Goal: Task Accomplishment & Management: Use online tool/utility

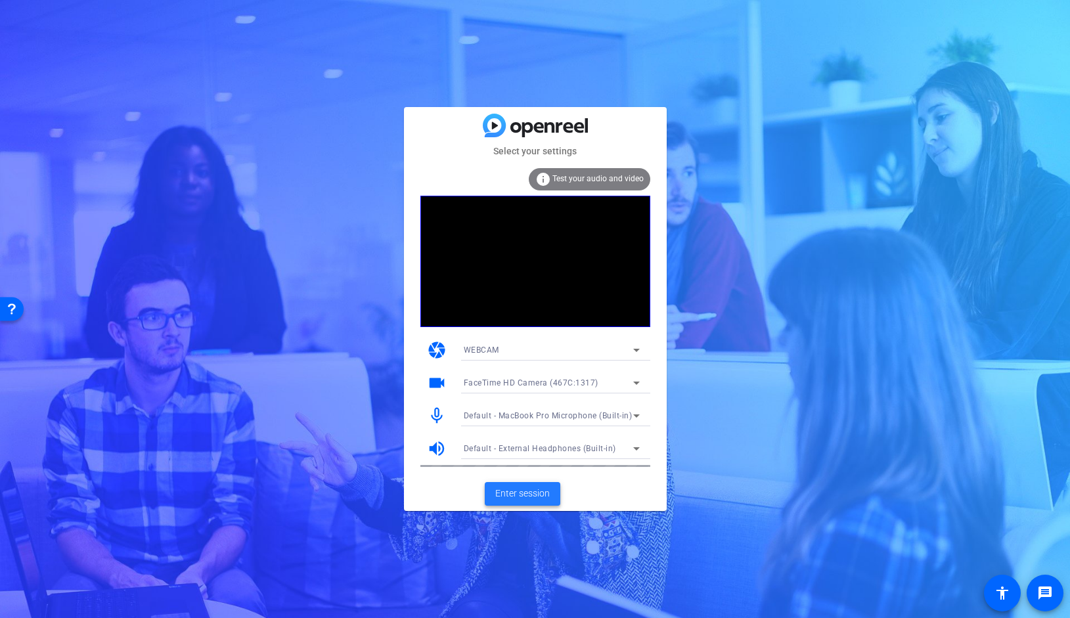
click at [522, 491] on span "Enter session" at bounding box center [522, 494] width 55 height 14
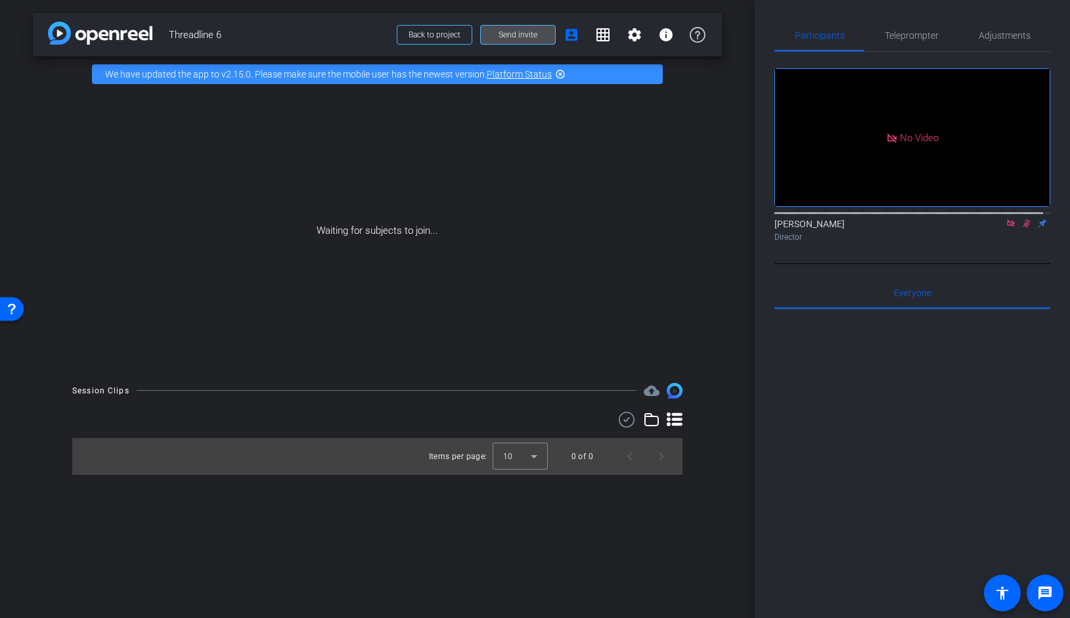
click at [513, 35] on span "Send invite" at bounding box center [518, 35] width 39 height 11
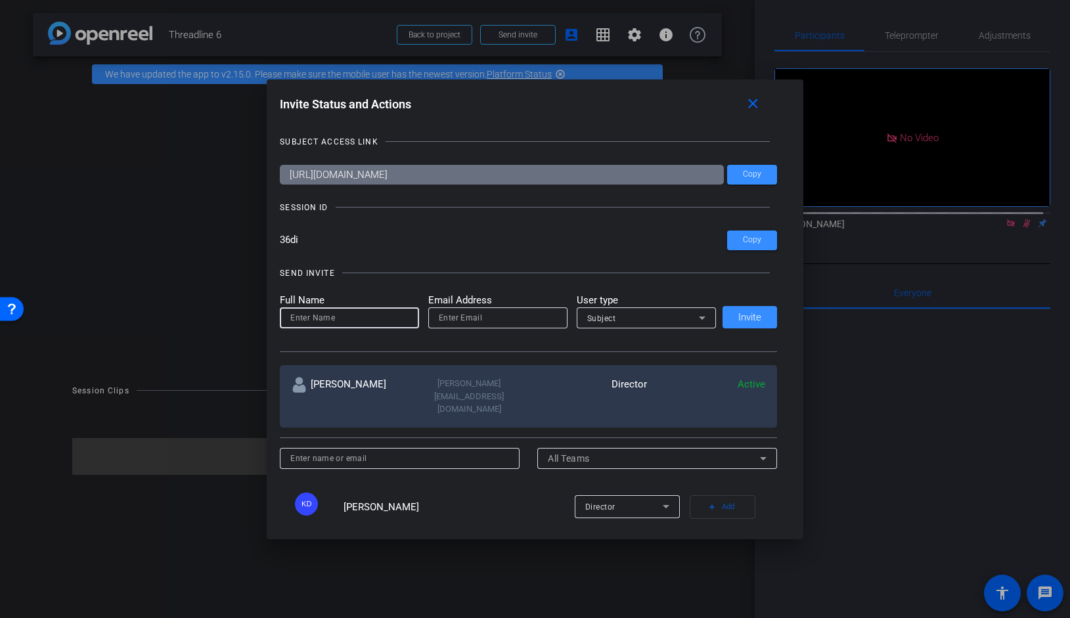
click at [326, 321] on input at bounding box center [349, 318] width 118 height 16
type input "[PERSON_NAME]"
click at [444, 317] on input "email" at bounding box center [498, 318] width 118 height 16
paste input "[PERSON_NAME][EMAIL_ADDRESS][PERSON_NAME][DOMAIN_NAME]"
type input "[PERSON_NAME][EMAIL_ADDRESS][PERSON_NAME][DOMAIN_NAME]"
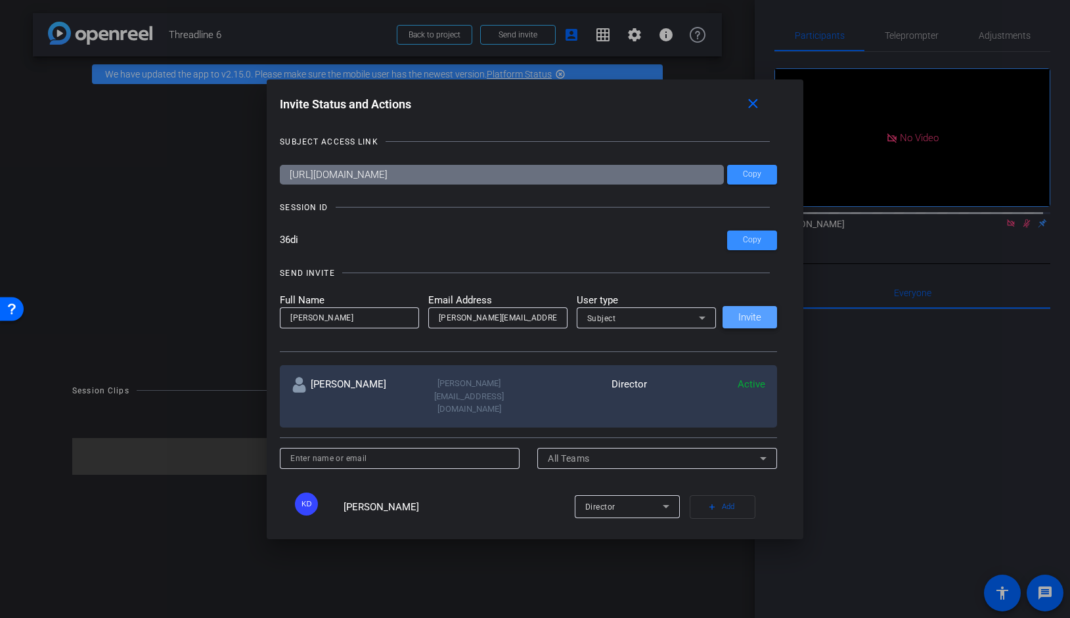
click at [744, 313] on span "Invite" at bounding box center [749, 318] width 23 height 10
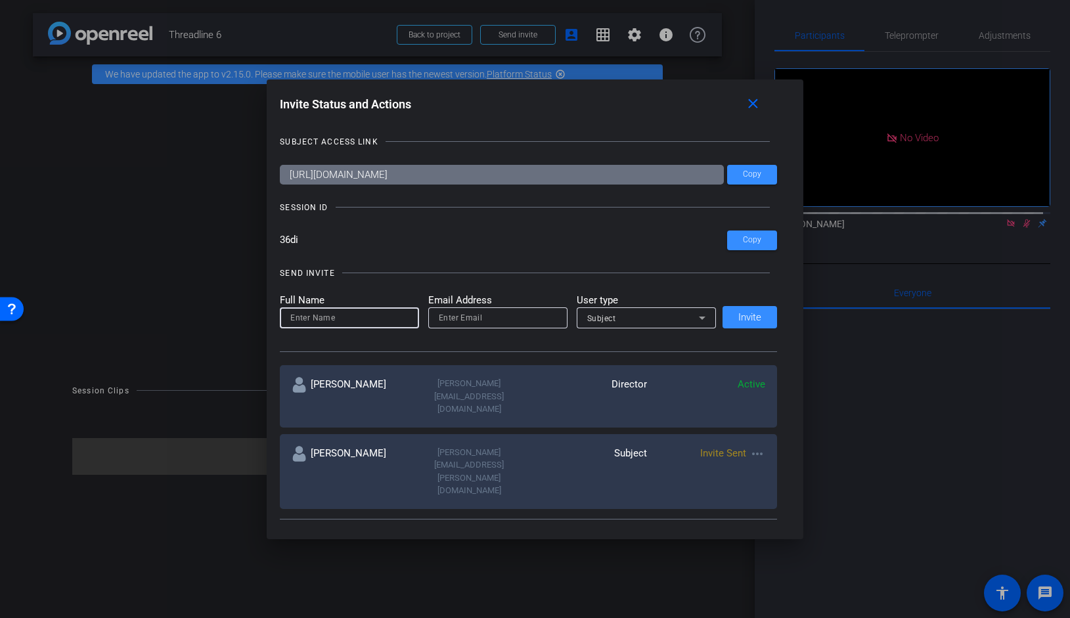
click at [315, 322] on input at bounding box center [349, 318] width 118 height 16
click at [302, 318] on input at bounding box center [349, 318] width 118 height 16
type input "[PERSON_NAME]"
click at [459, 319] on input "email" at bounding box center [498, 318] width 118 height 16
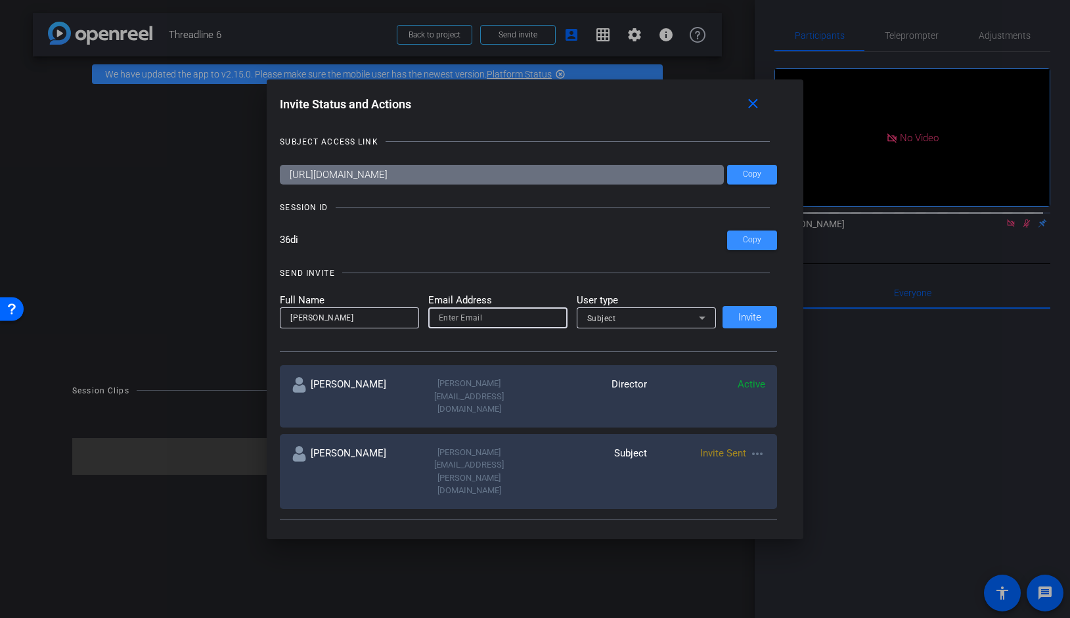
paste input "[PERSON_NAME][EMAIL_ADDRESS][PERSON_NAME][DOMAIN_NAME]"
type input "[PERSON_NAME][EMAIL_ADDRESS][PERSON_NAME][DOMAIN_NAME]"
click at [745, 319] on span "Invite" at bounding box center [749, 318] width 23 height 10
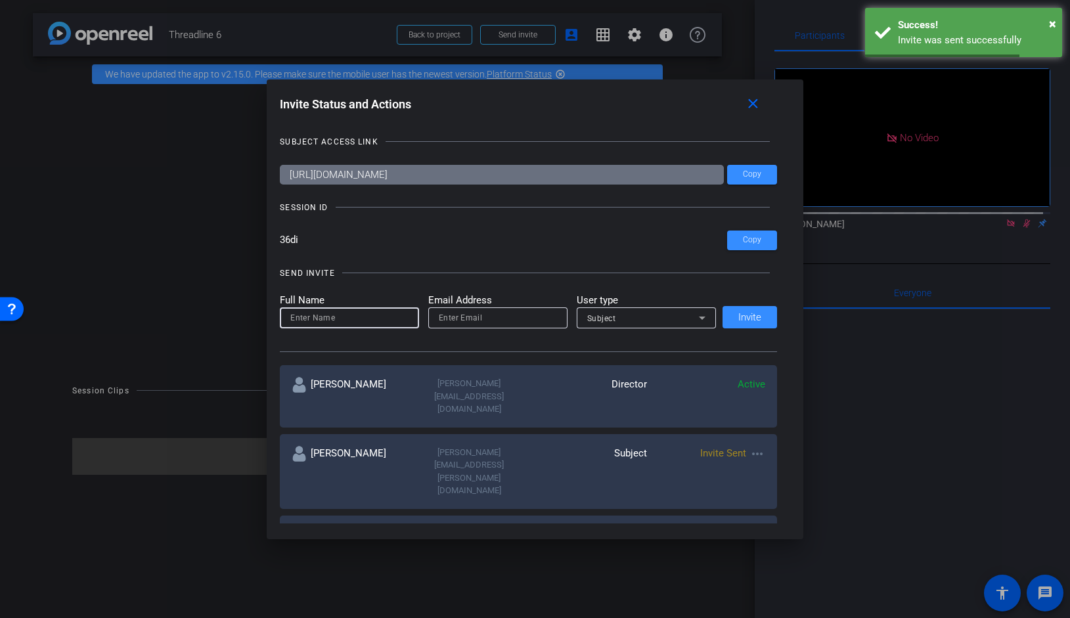
click at [307, 320] on input at bounding box center [349, 318] width 118 height 16
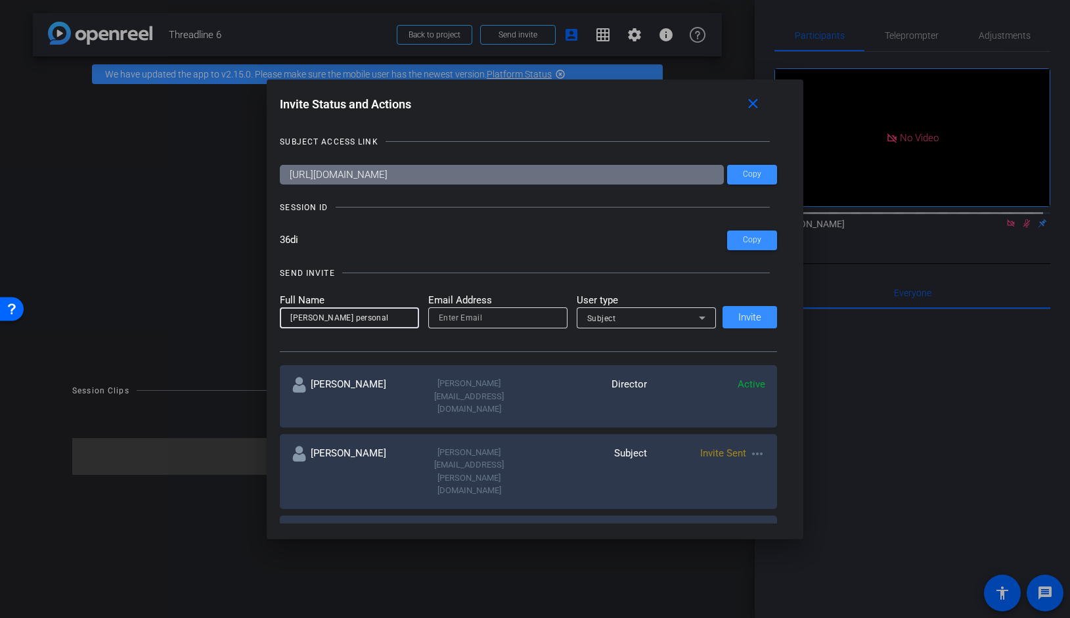
type input "[PERSON_NAME] personal"
click at [463, 320] on input "email" at bounding box center [498, 318] width 118 height 16
type input "[EMAIL_ADDRESS][DOMAIN_NAME]"
click at [749, 318] on span "Invite" at bounding box center [749, 318] width 23 height 10
click at [756, 102] on mat-icon "close" at bounding box center [753, 104] width 16 height 16
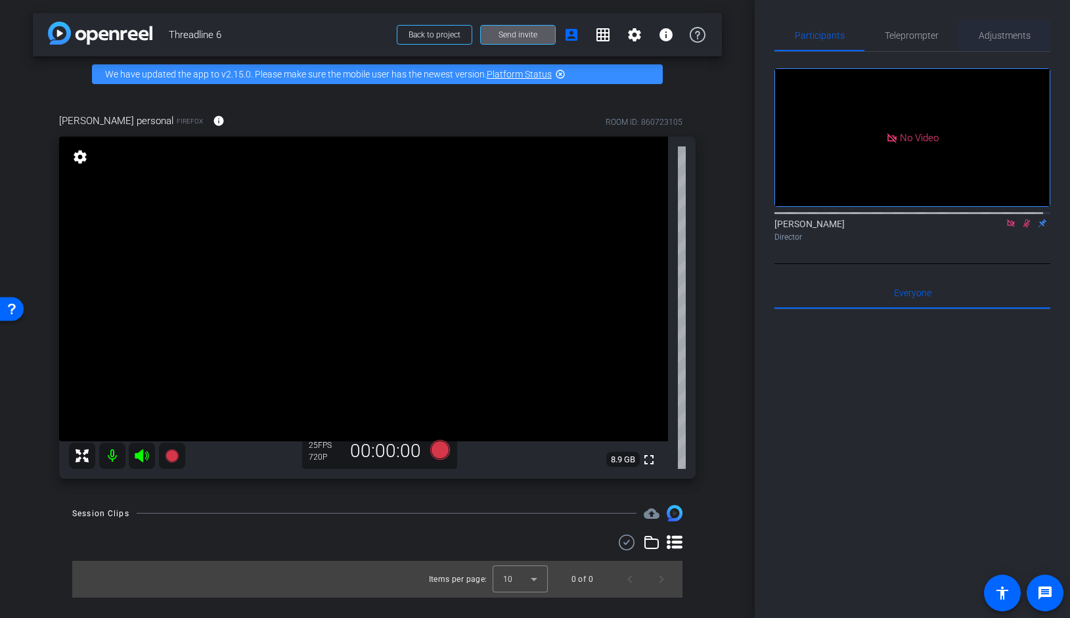
click at [989, 33] on span "Adjustments" at bounding box center [1005, 35] width 52 height 9
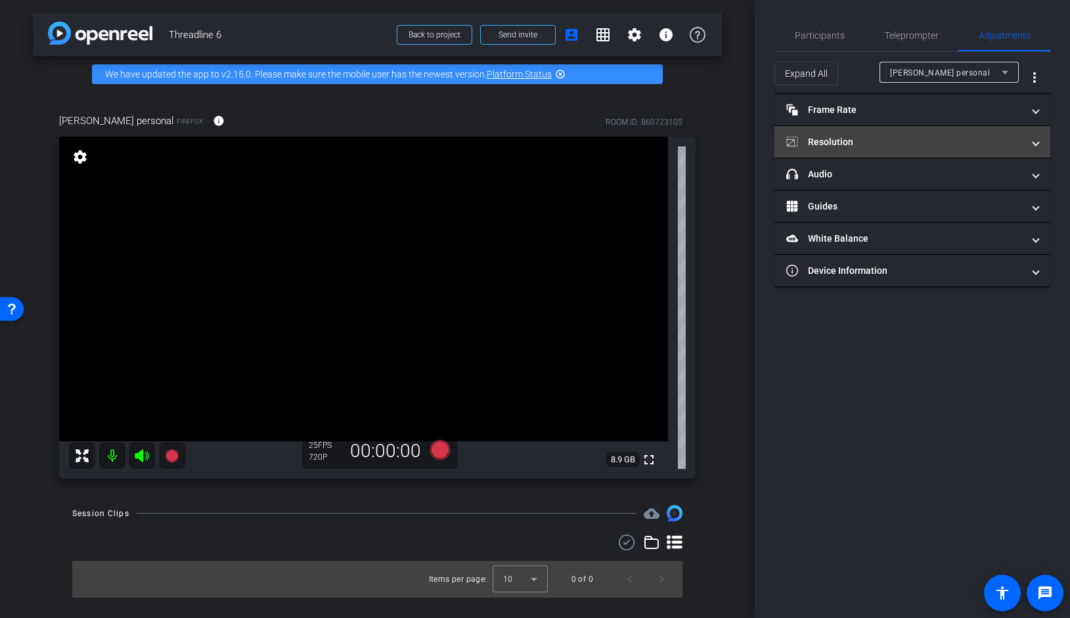
click at [924, 145] on mat-panel-title "Resolution" at bounding box center [904, 142] width 236 height 14
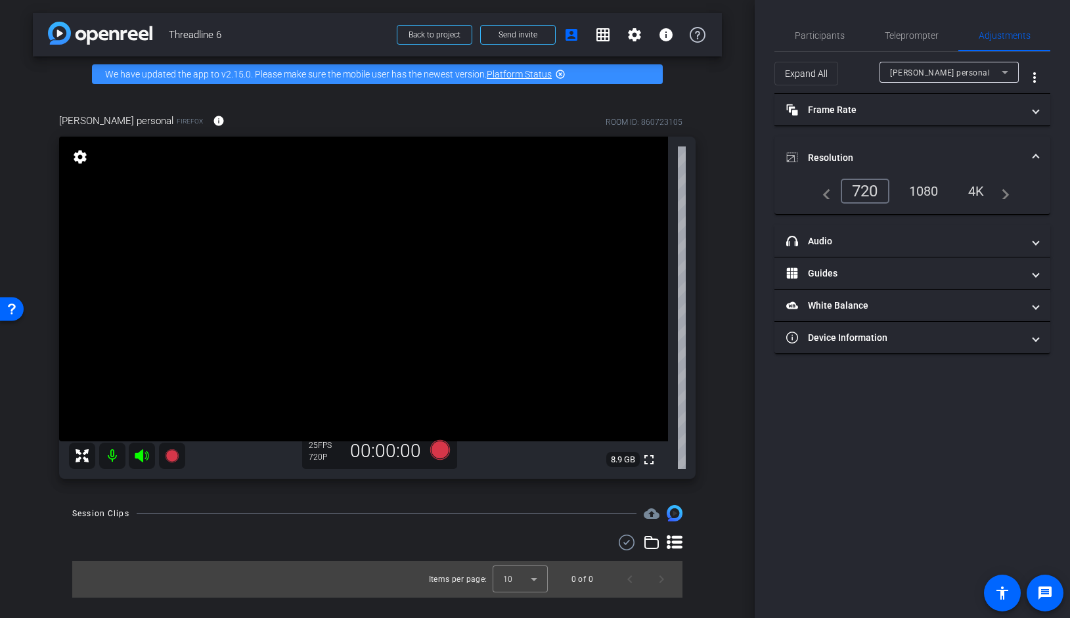
click at [975, 192] on div "4K" at bounding box center [976, 191] width 36 height 22
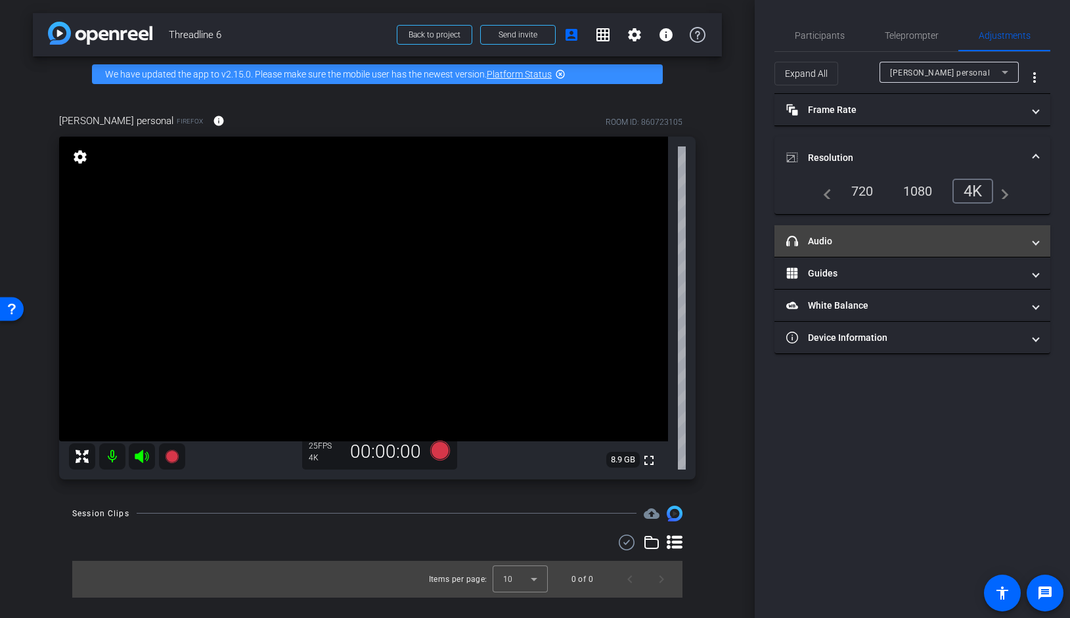
click at [848, 241] on mat-panel-title "headphone icon Audio" at bounding box center [904, 242] width 236 height 14
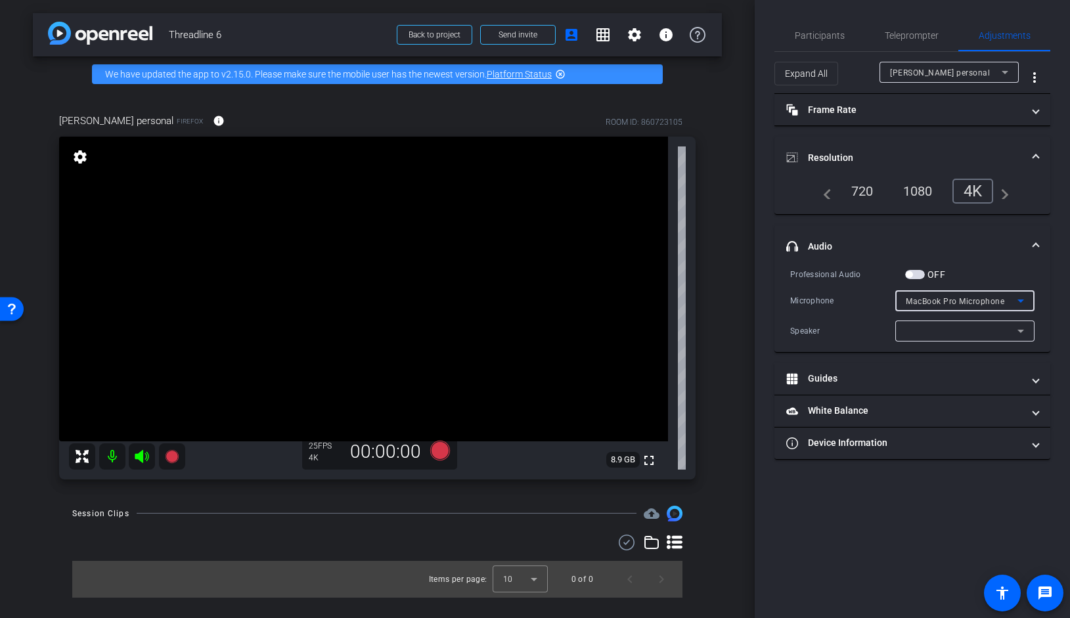
click at [948, 298] on span "MacBook Pro Microphone" at bounding box center [955, 301] width 99 height 9
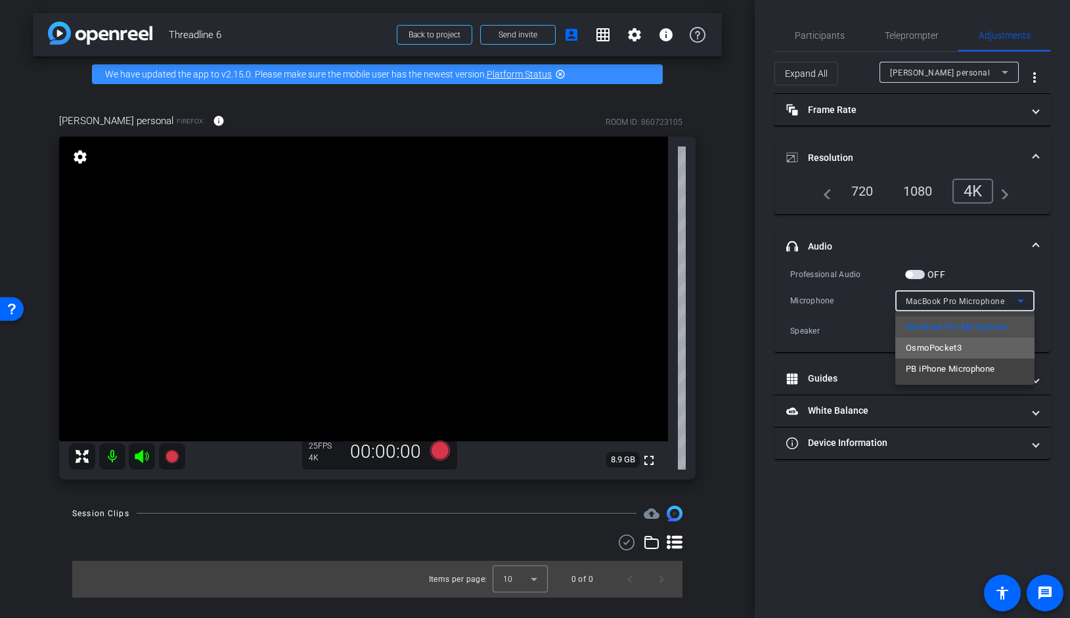
click at [947, 343] on span "OsmoPocket3" at bounding box center [934, 348] width 56 height 16
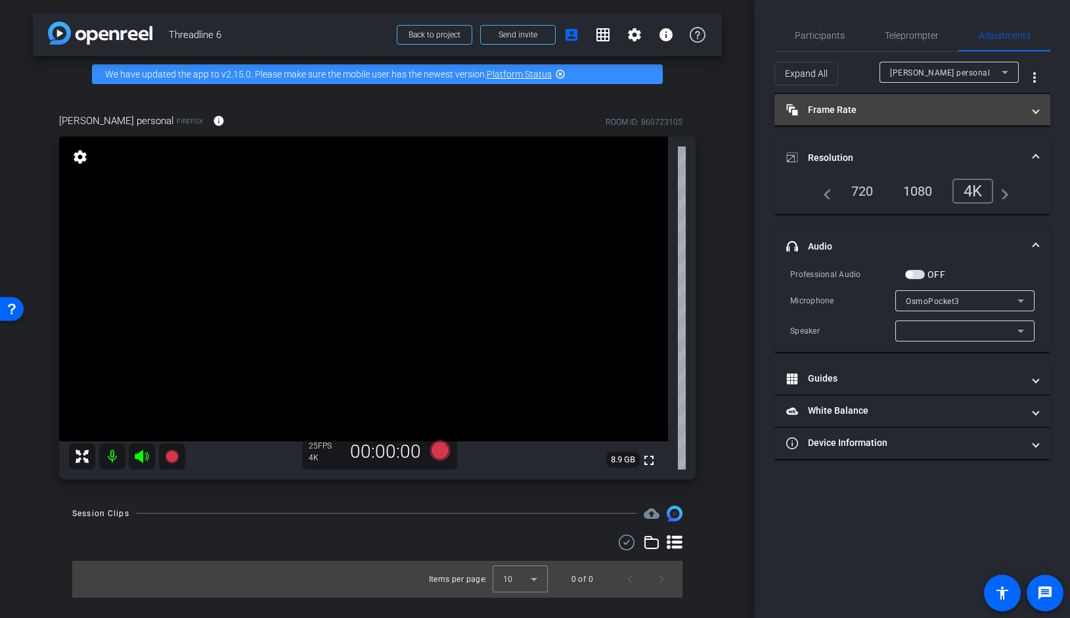
click at [843, 111] on mat-panel-title "Frame Rate Frame Rate" at bounding box center [904, 110] width 236 height 14
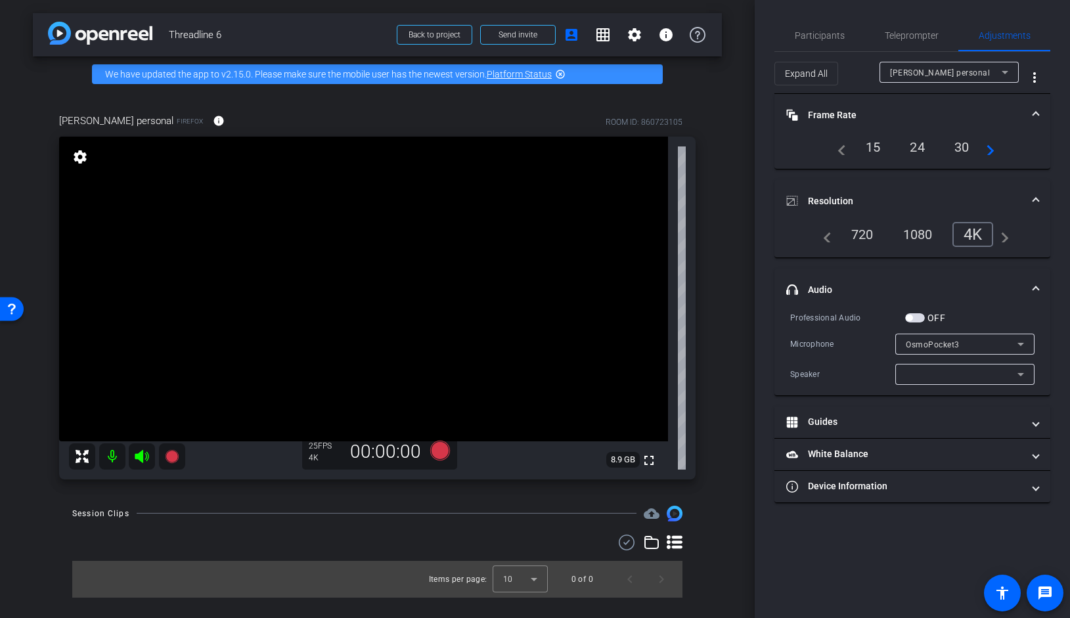
click at [960, 146] on div "30" at bounding box center [962, 147] width 35 height 22
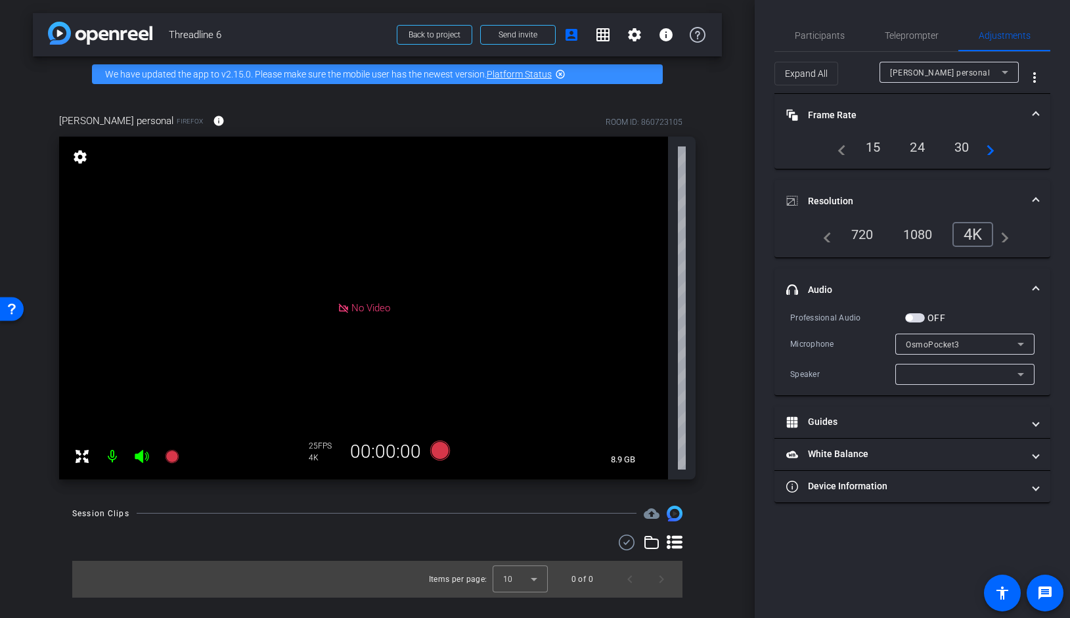
click at [960, 146] on div "30" at bounding box center [962, 147] width 35 height 22
click at [960, 144] on div "30" at bounding box center [962, 147] width 35 height 22
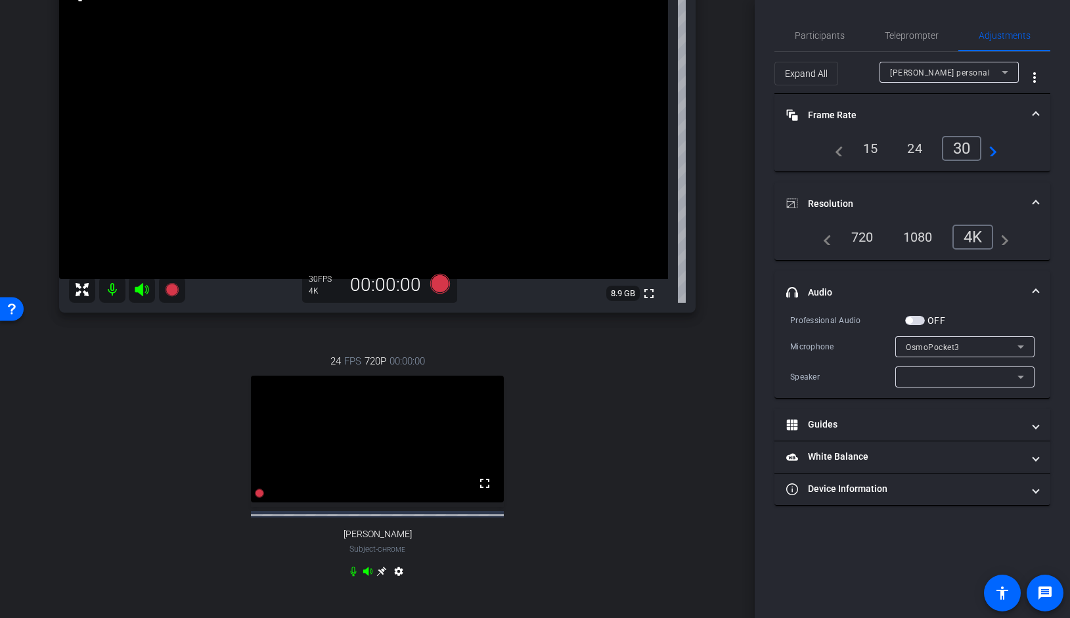
scroll to position [278, 0]
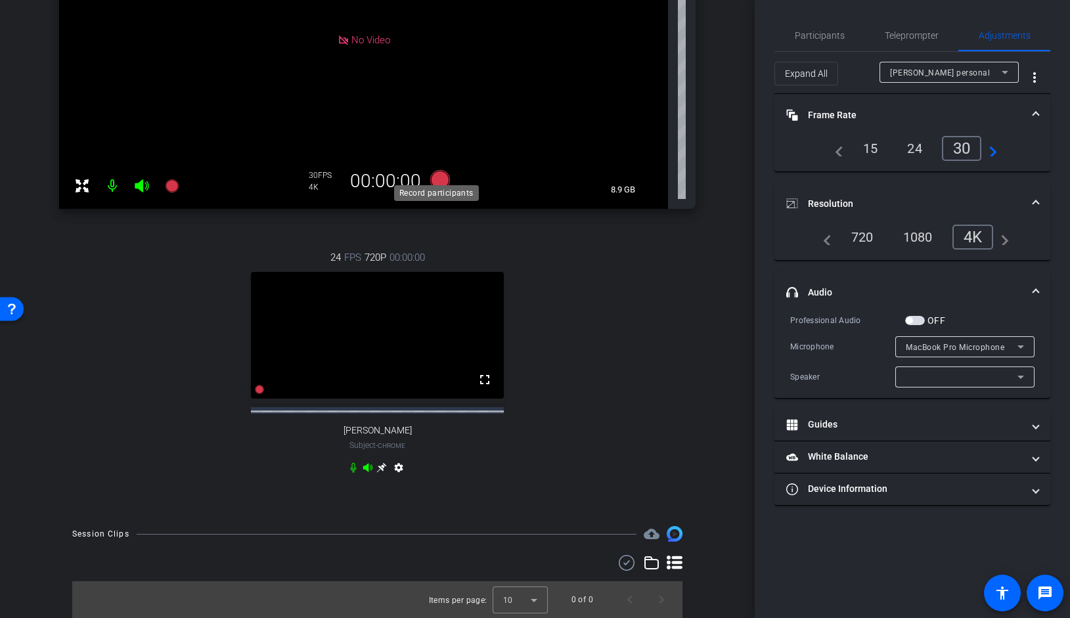
click at [433, 170] on icon at bounding box center [440, 180] width 20 height 20
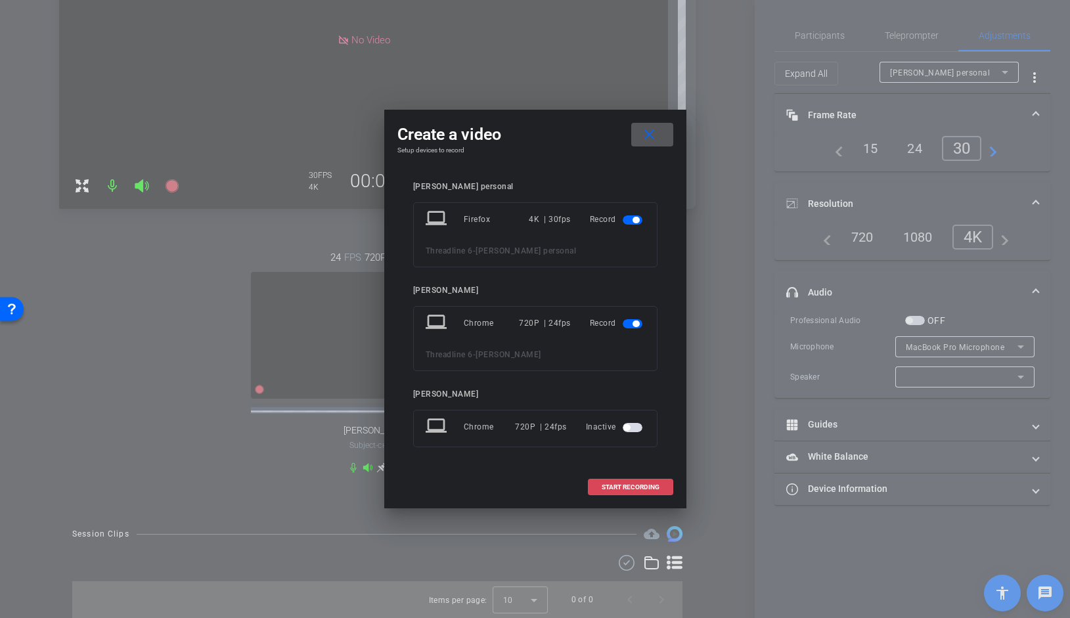
click at [629, 482] on span at bounding box center [631, 488] width 84 height 32
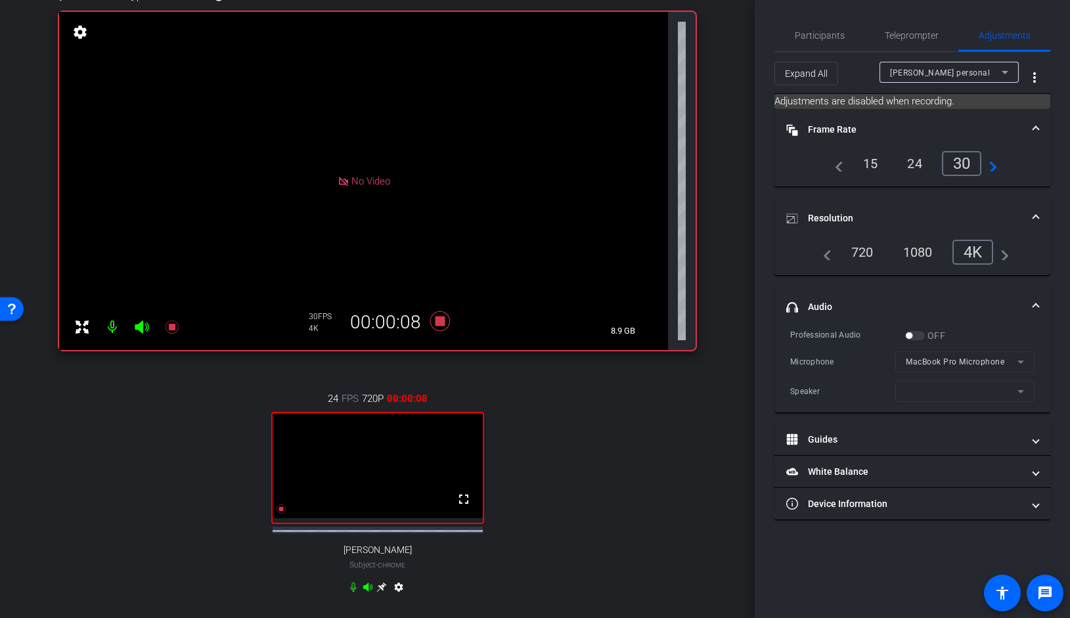
scroll to position [105, 0]
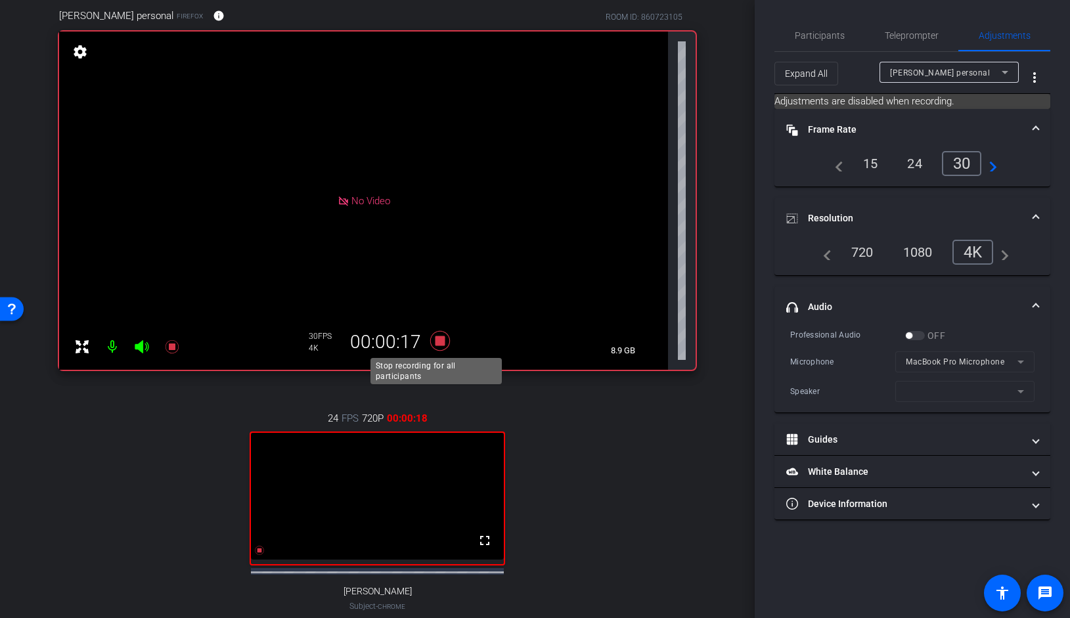
click at [432, 340] on icon at bounding box center [440, 341] width 20 height 20
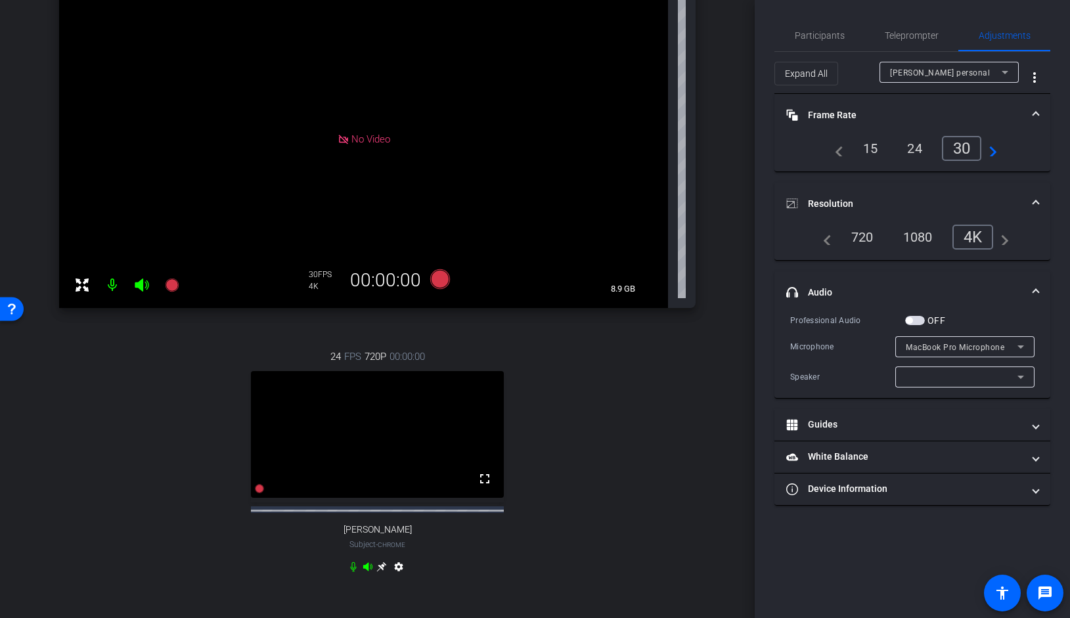
scroll to position [185, 0]
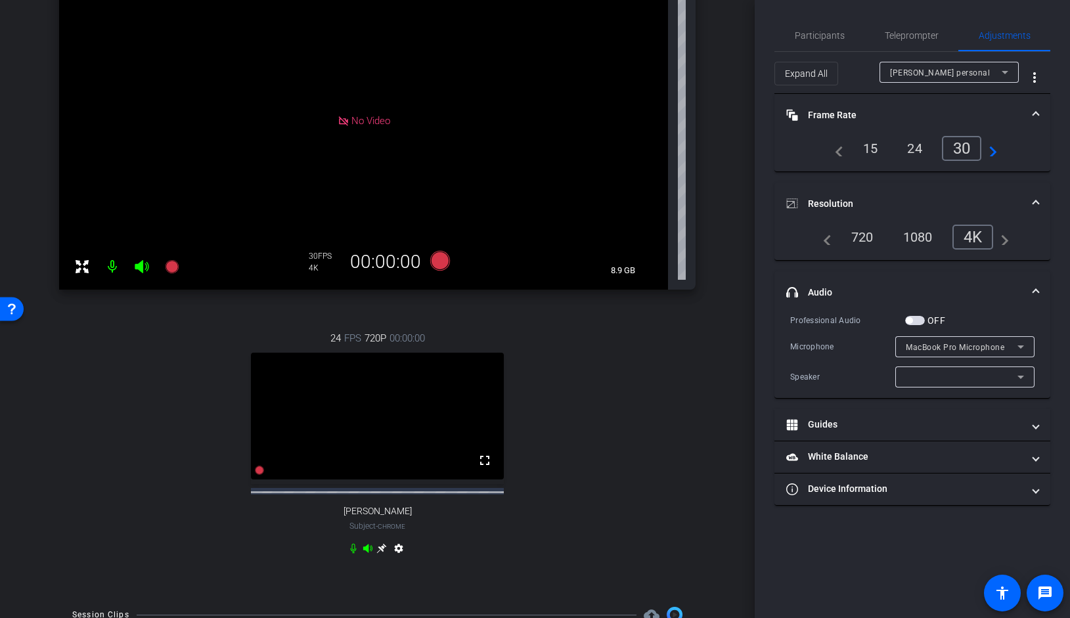
click at [964, 71] on div "[PERSON_NAME] personal" at bounding box center [946, 72] width 112 height 16
click at [941, 120] on span "[PERSON_NAME]" at bounding box center [923, 120] width 66 height 16
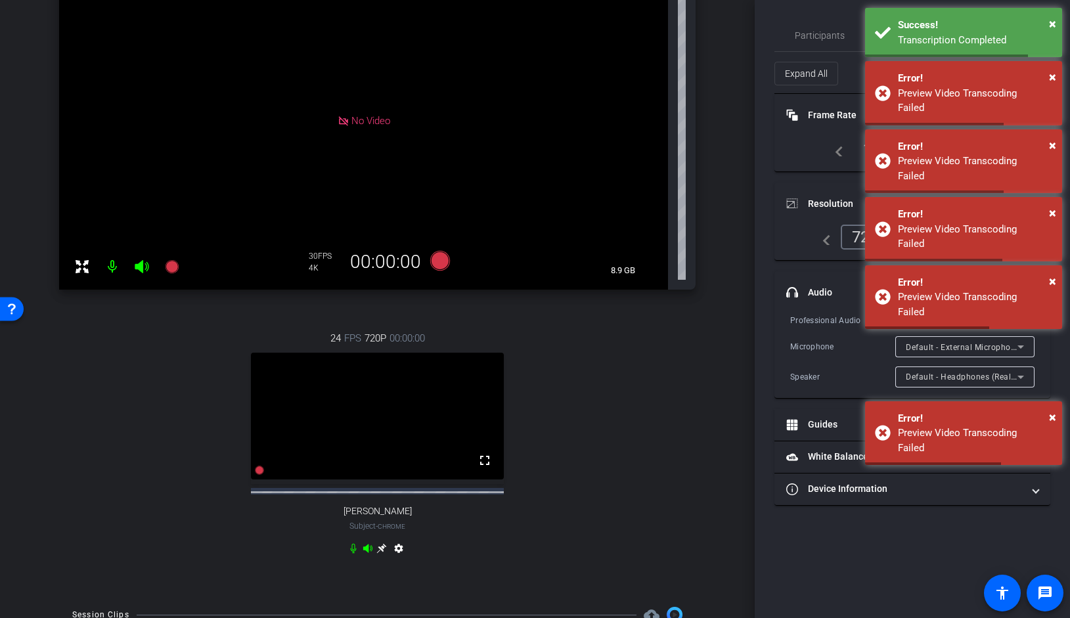
click at [795, 244] on div "navigate_before 720 1080 4K navigate_next" at bounding box center [912, 237] width 244 height 25
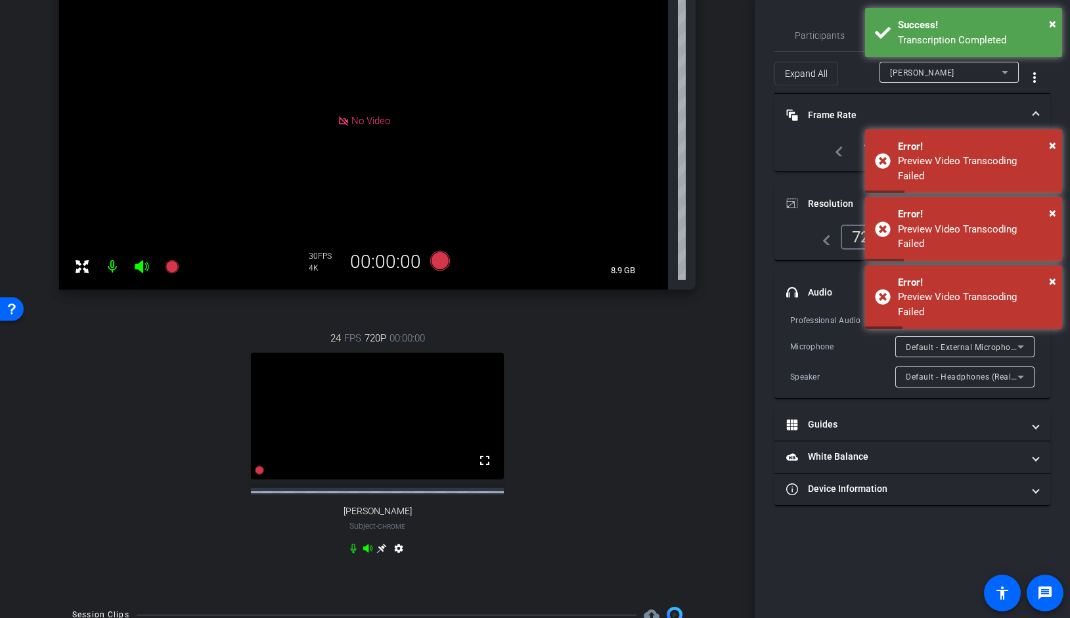
click at [794, 244] on div "navigate_before 720 1080 4K navigate_next" at bounding box center [912, 237] width 244 height 25
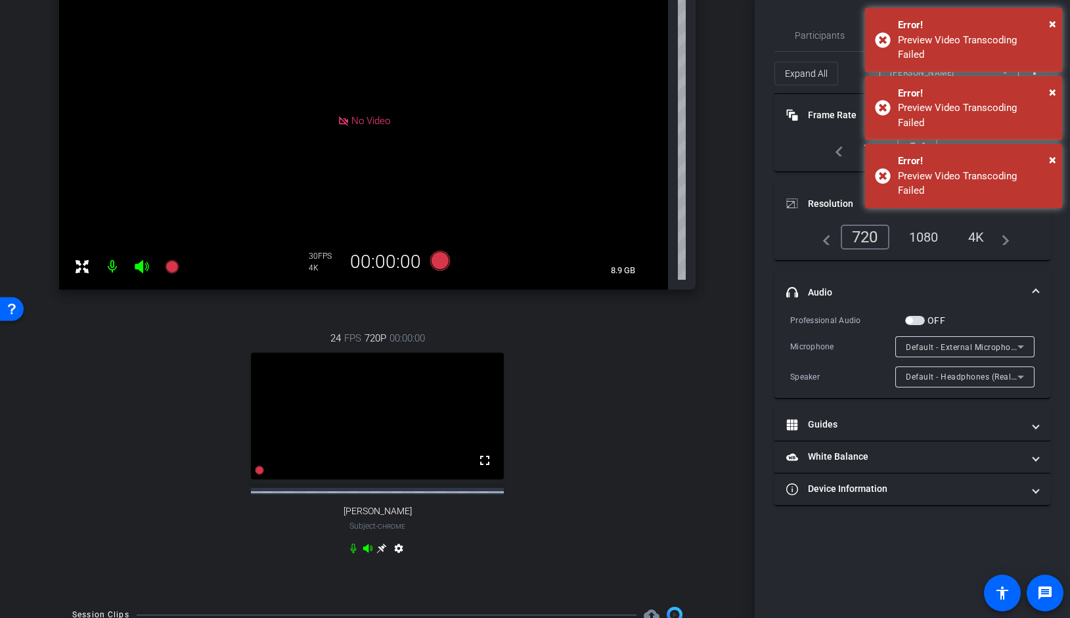
click at [979, 233] on div "4K" at bounding box center [976, 237] width 36 height 22
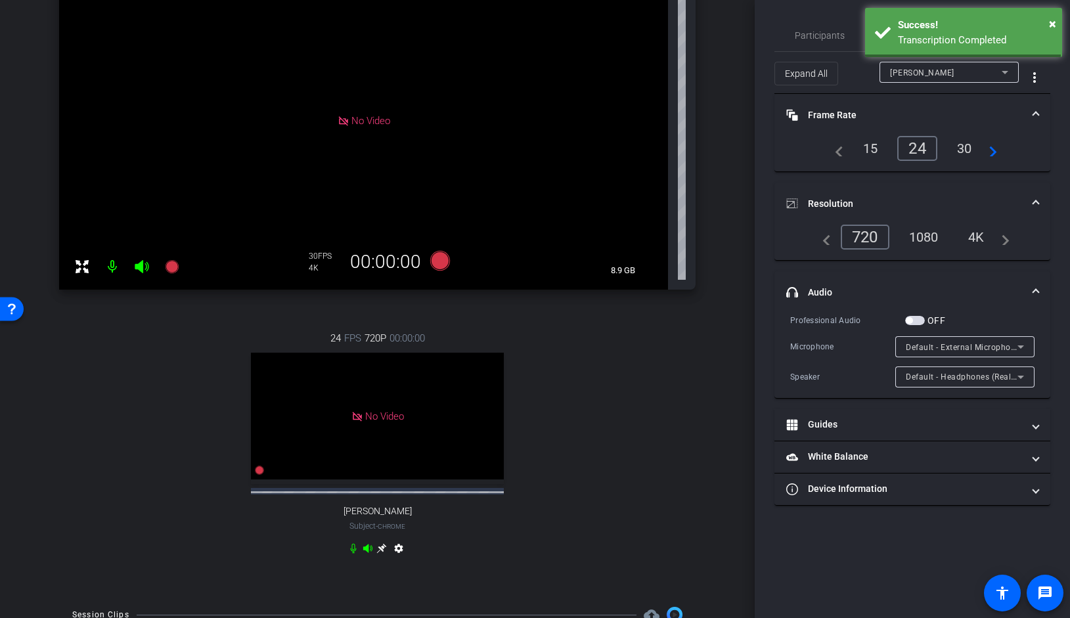
click at [979, 235] on div "4K" at bounding box center [976, 237] width 36 height 22
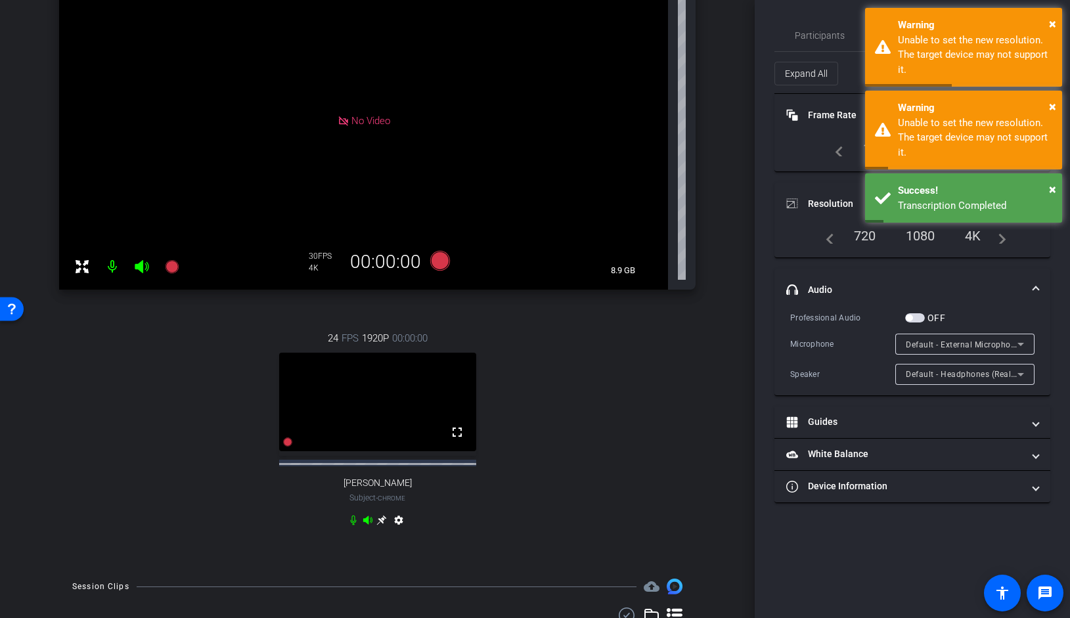
scroll to position [307, 0]
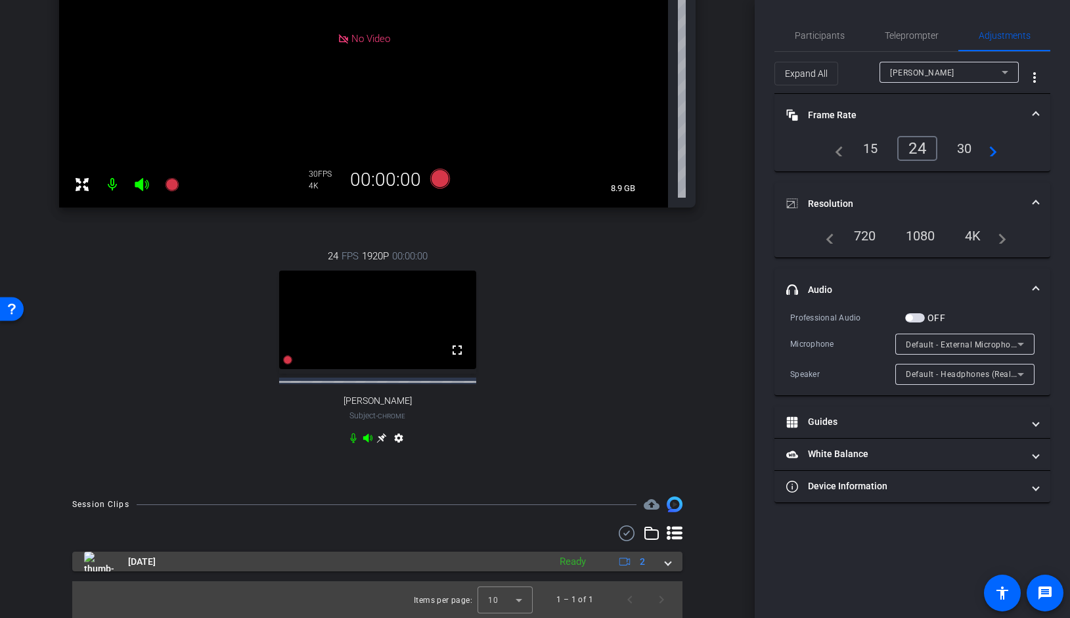
click at [665, 562] on span at bounding box center [667, 562] width 5 height 14
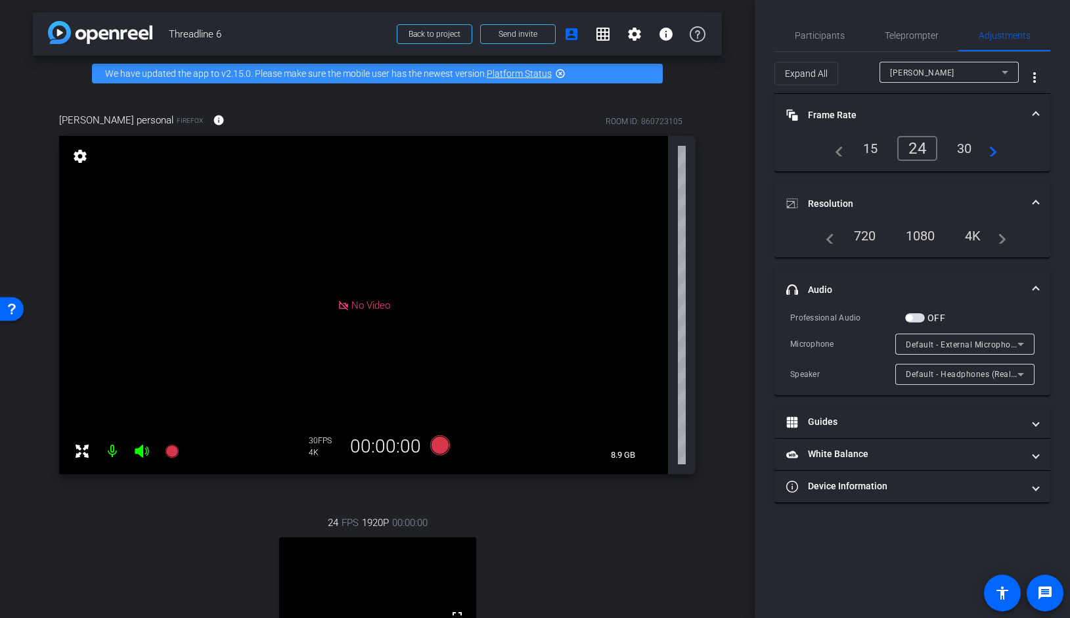
scroll to position [0, 0]
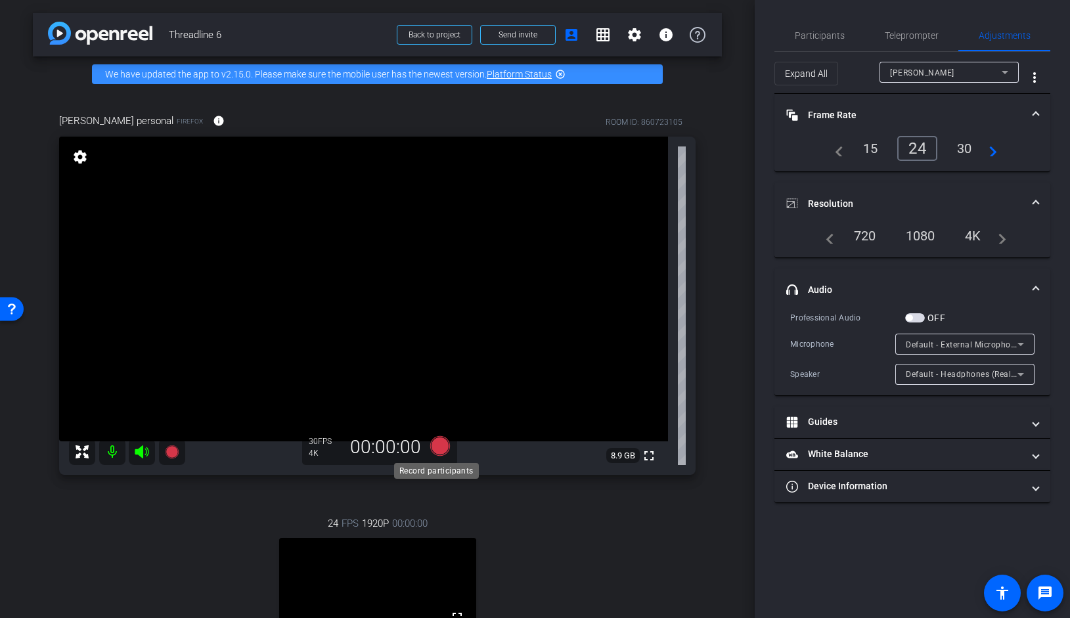
click at [438, 447] on icon at bounding box center [440, 446] width 20 height 20
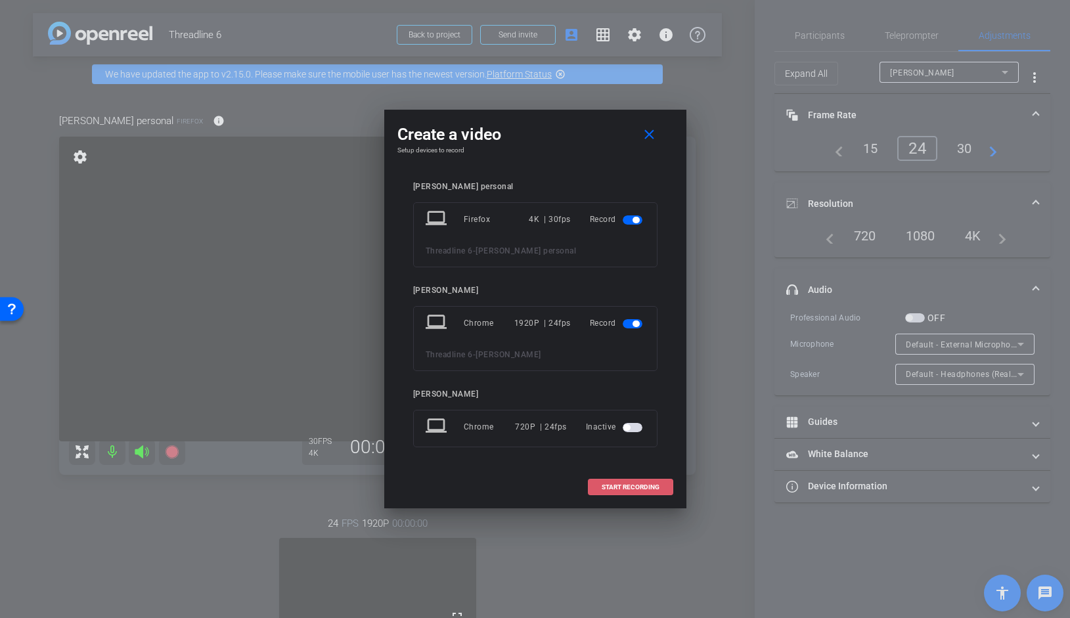
click at [615, 485] on span "START RECORDING" at bounding box center [631, 487] width 58 height 7
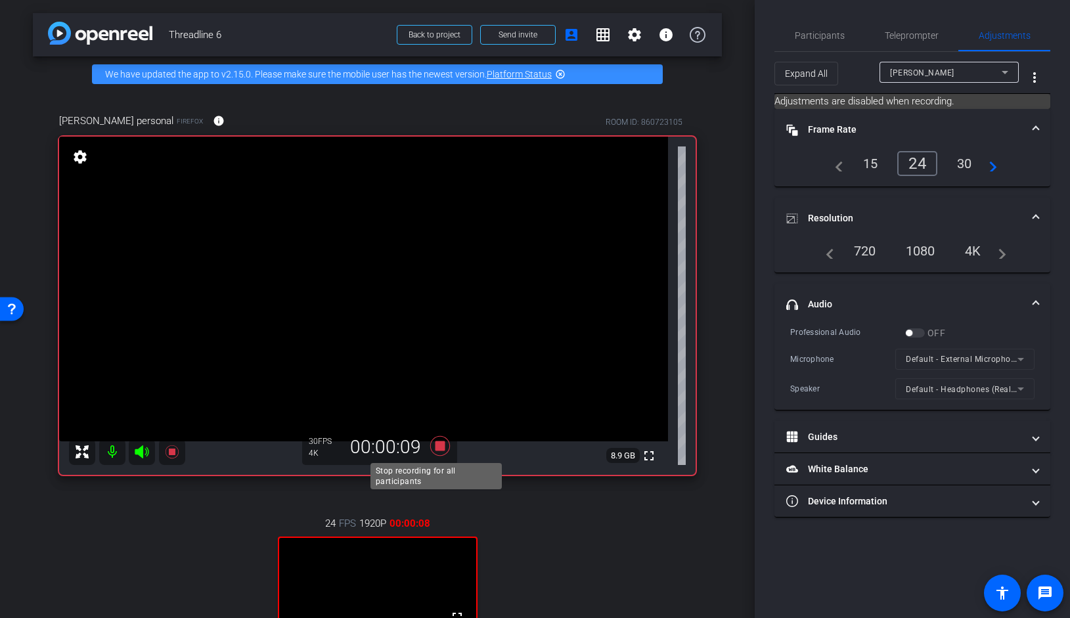
click at [435, 439] on icon at bounding box center [440, 446] width 32 height 24
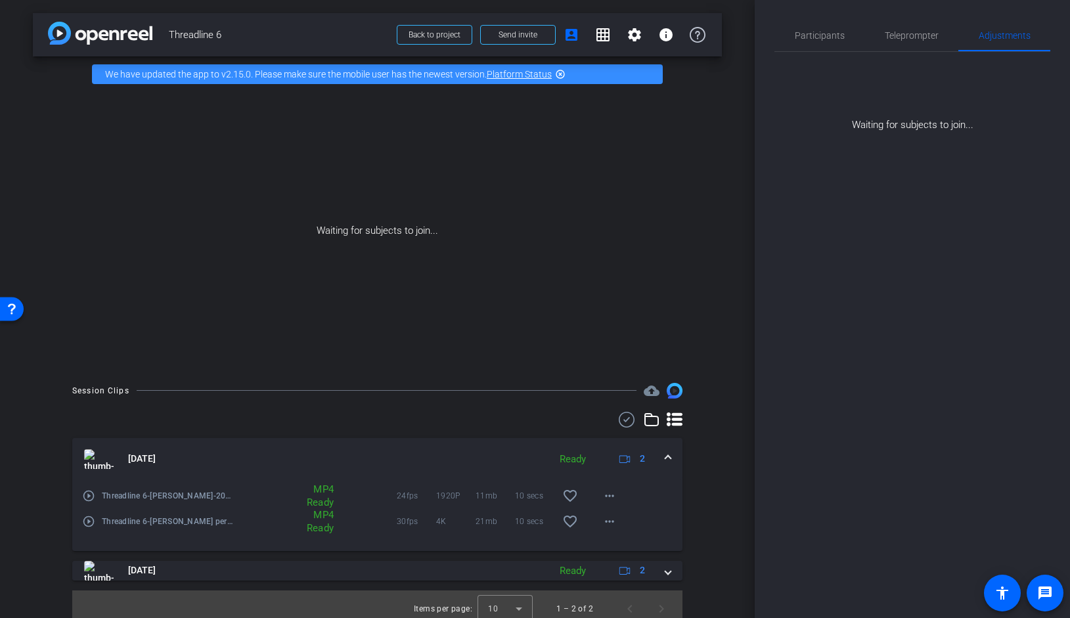
scroll to position [9, 0]
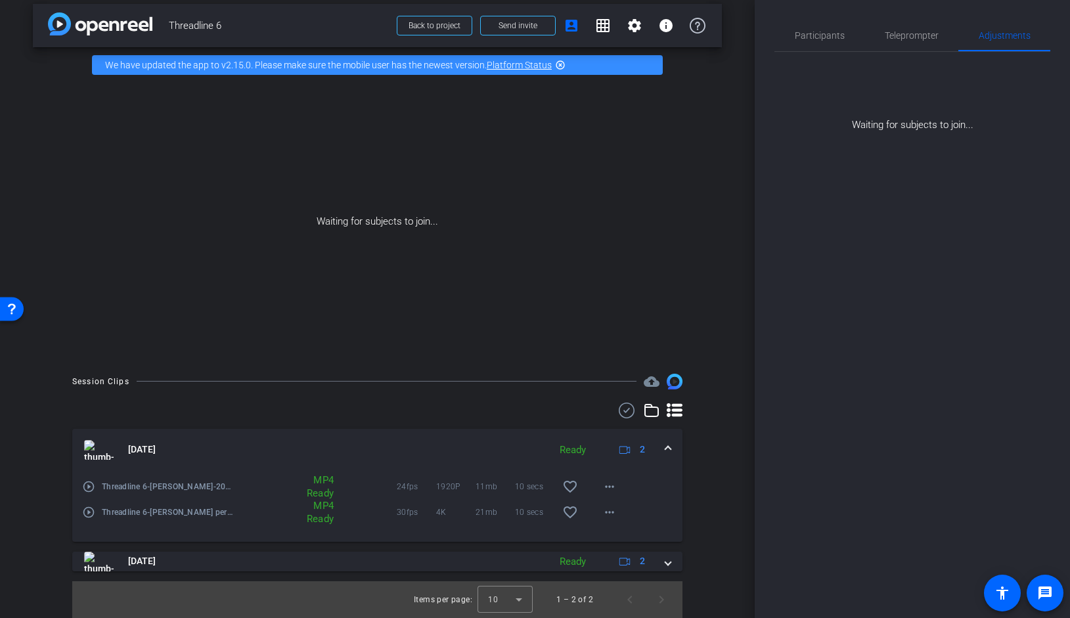
click at [87, 485] on mat-icon "play_circle_outline" at bounding box center [88, 486] width 13 height 13
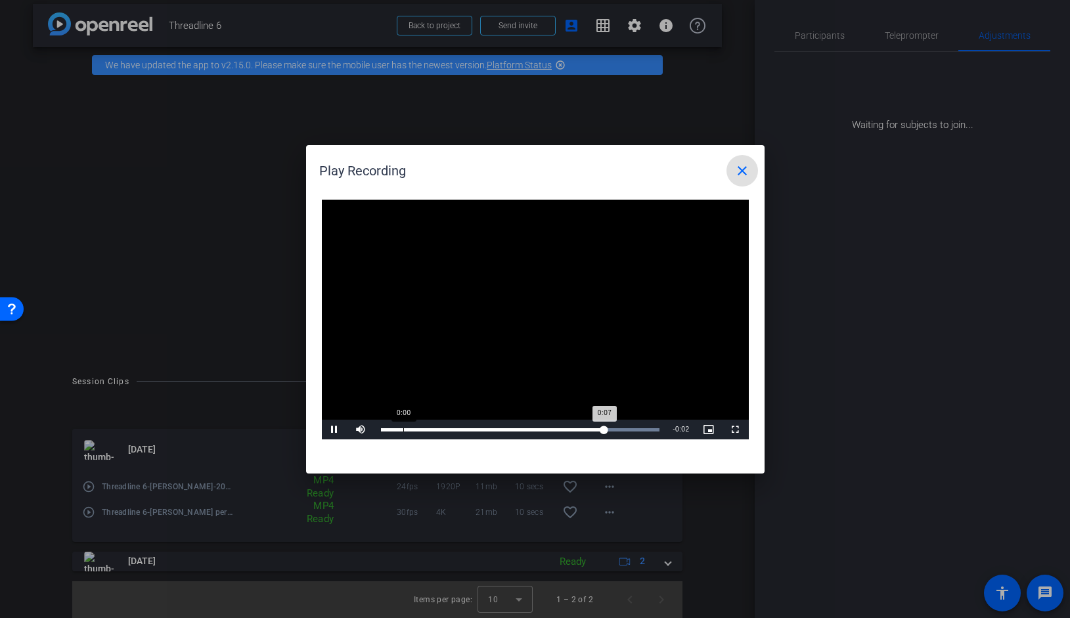
click at [403, 424] on div "Loaded : 100.00% 0:00 0:07" at bounding box center [520, 430] width 292 height 20
click at [740, 170] on mat-icon "close" at bounding box center [742, 171] width 16 height 16
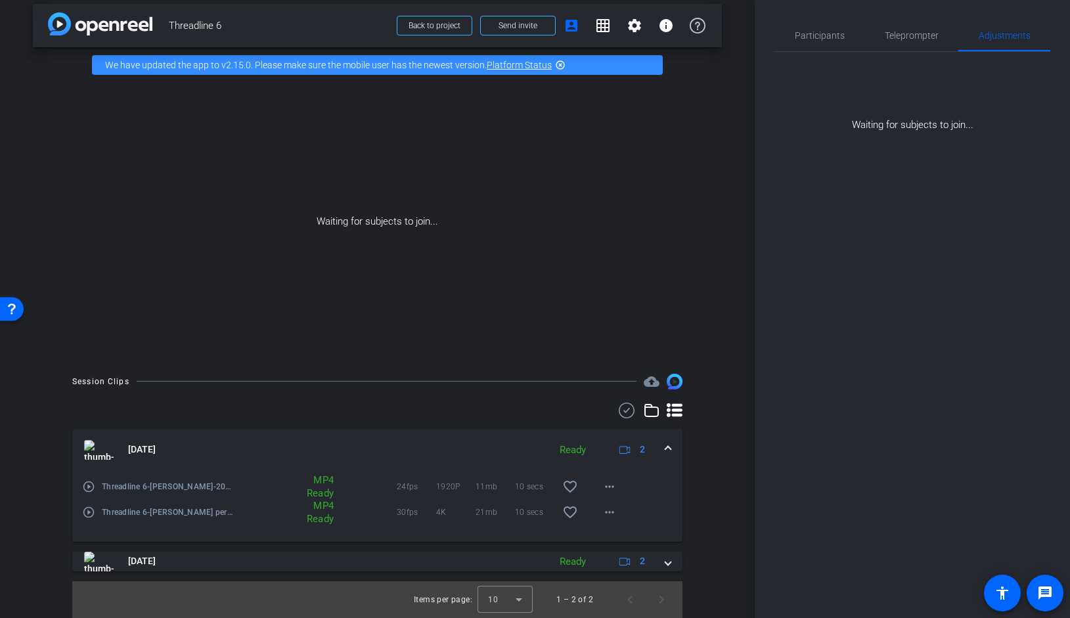
click at [87, 512] on mat-icon "play_circle_outline" at bounding box center [88, 512] width 13 height 13
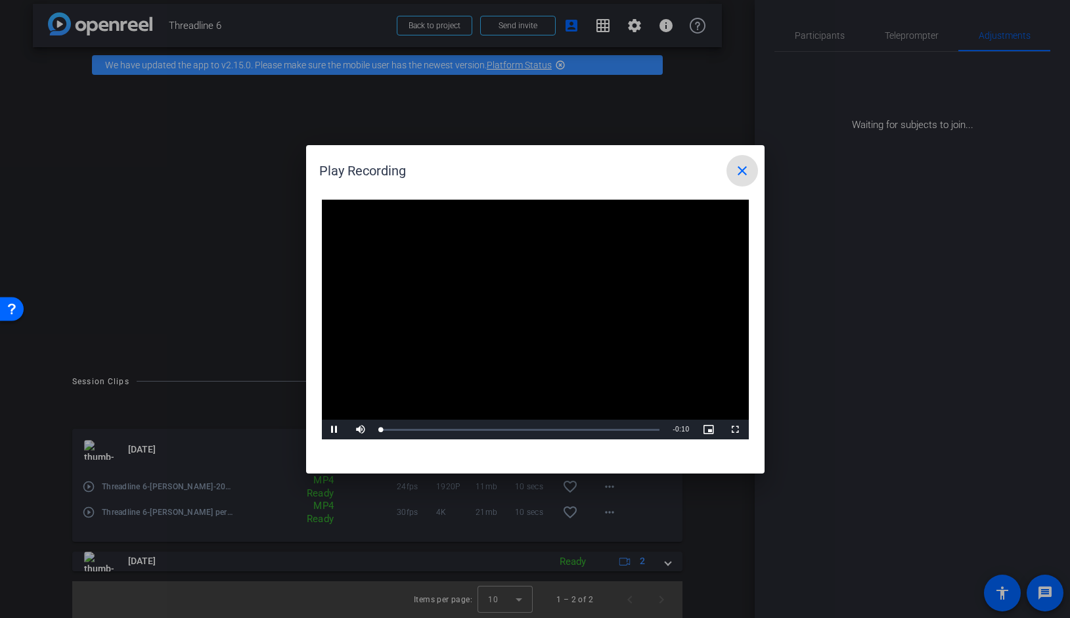
click at [514, 311] on video "Video Player" at bounding box center [535, 320] width 427 height 240
click at [336, 430] on span "Video Player" at bounding box center [335, 430] width 26 height 0
click at [57, 460] on div at bounding box center [535, 309] width 1070 height 618
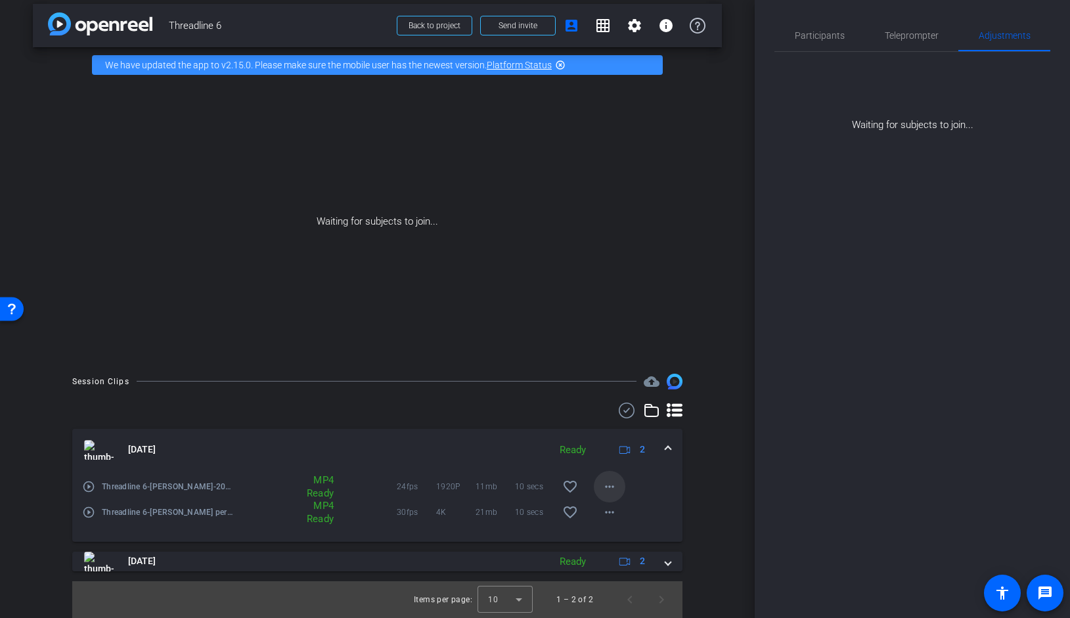
click at [602, 486] on mat-icon "more_horiz" at bounding box center [610, 487] width 16 height 16
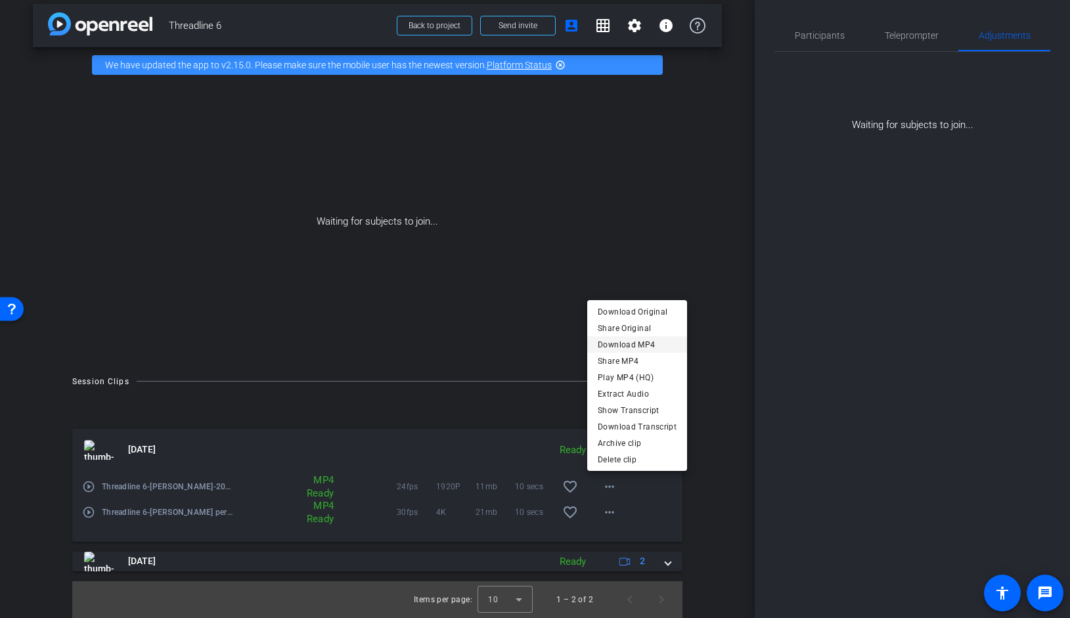
click at [619, 342] on span "Download MP4" at bounding box center [637, 344] width 79 height 16
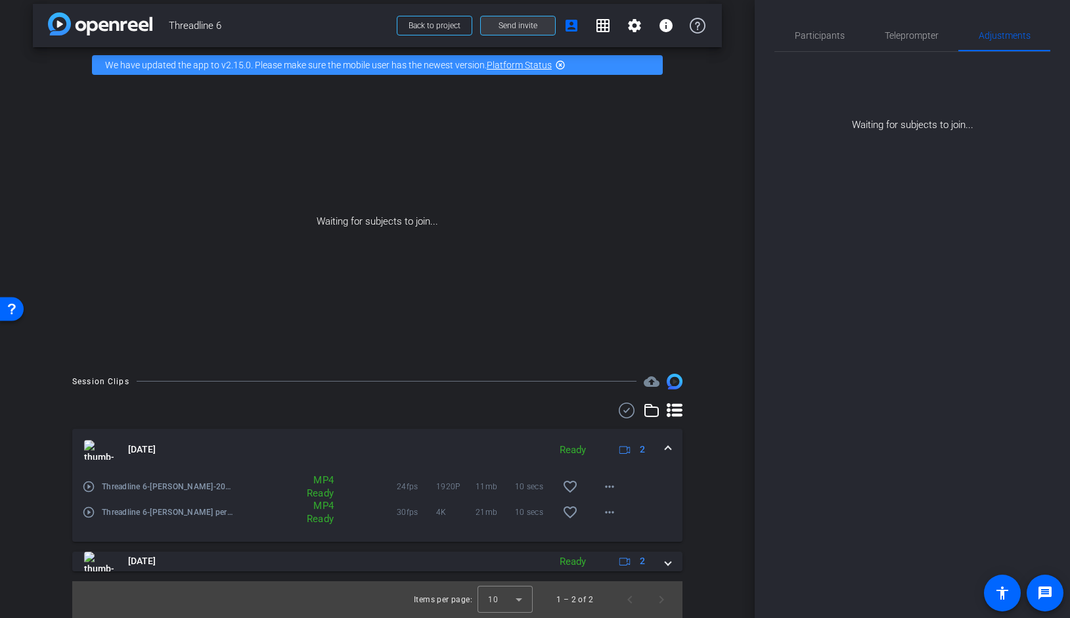
click at [501, 27] on span "Send invite" at bounding box center [518, 25] width 39 height 11
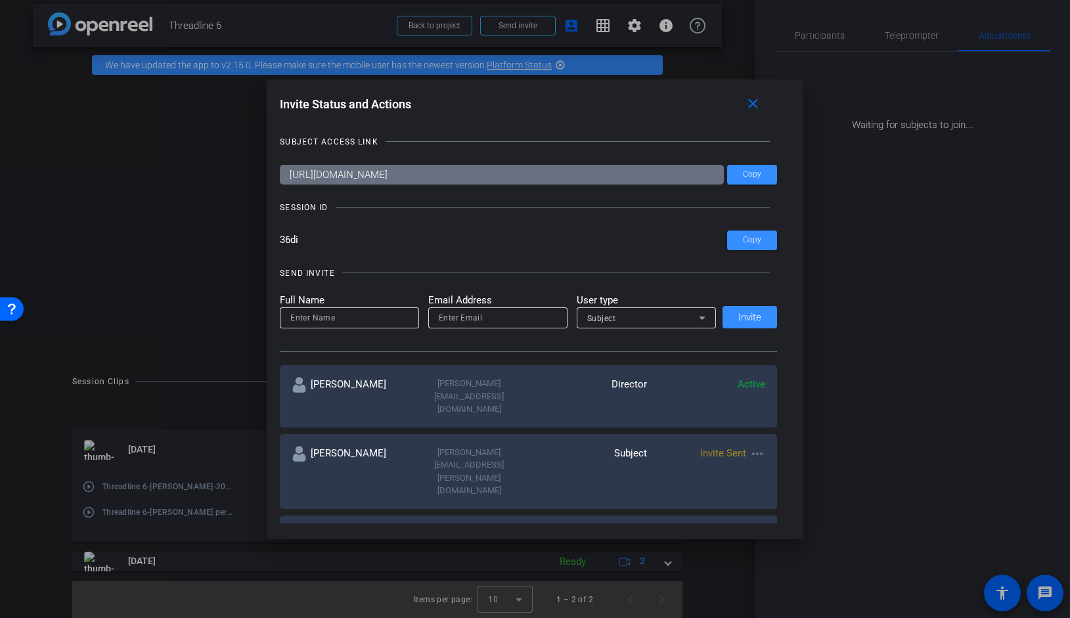
click at [755, 528] on mat-icon "more_horiz" at bounding box center [758, 536] width 16 height 16
click at [748, 176] on div at bounding box center [535, 309] width 1070 height 618
click at [748, 176] on span "Copy" at bounding box center [752, 174] width 18 height 10
click at [750, 241] on span "Copy" at bounding box center [752, 240] width 18 height 10
